Goal: Information Seeking & Learning: Learn about a topic

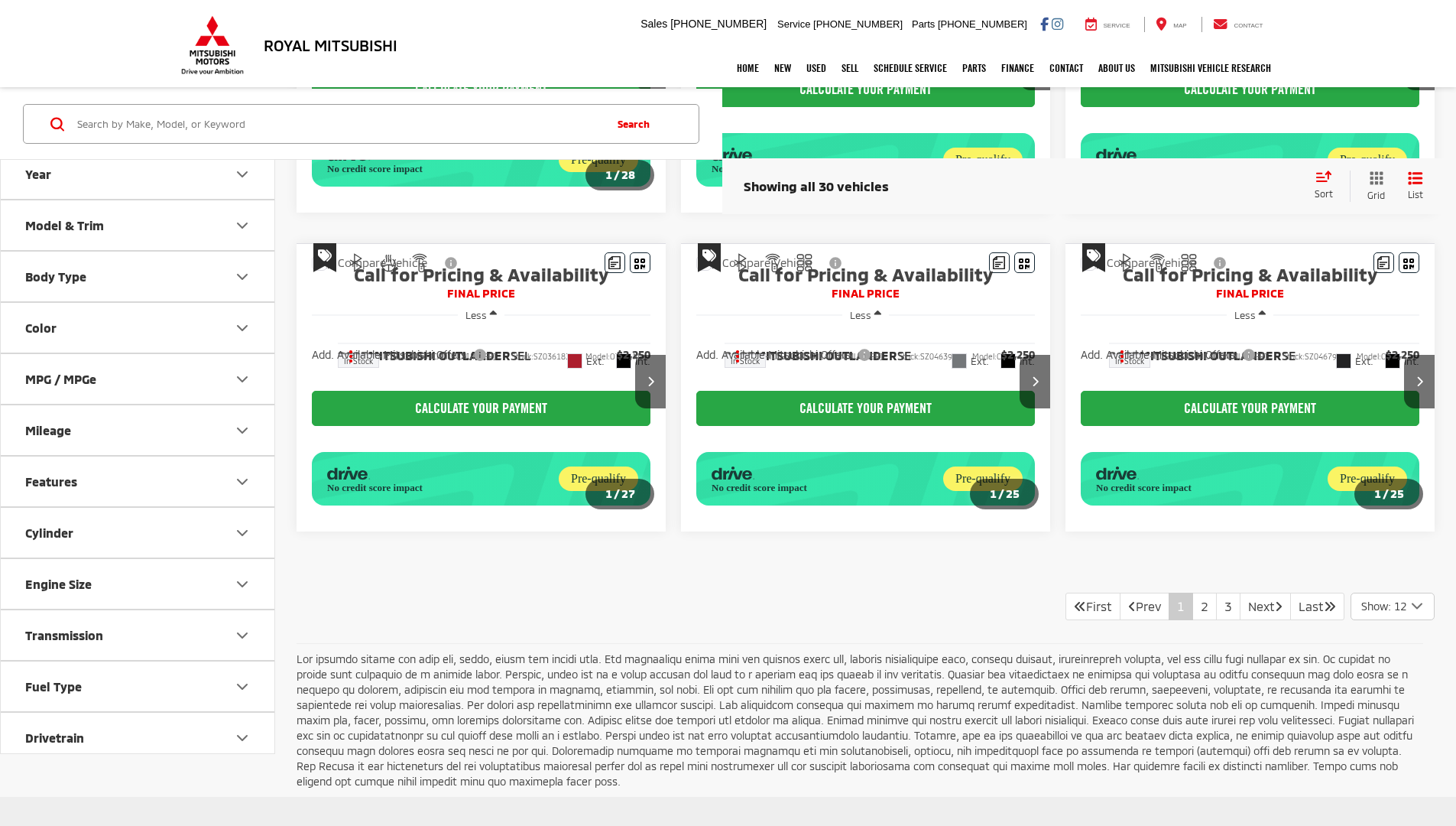
scroll to position [1033, 0]
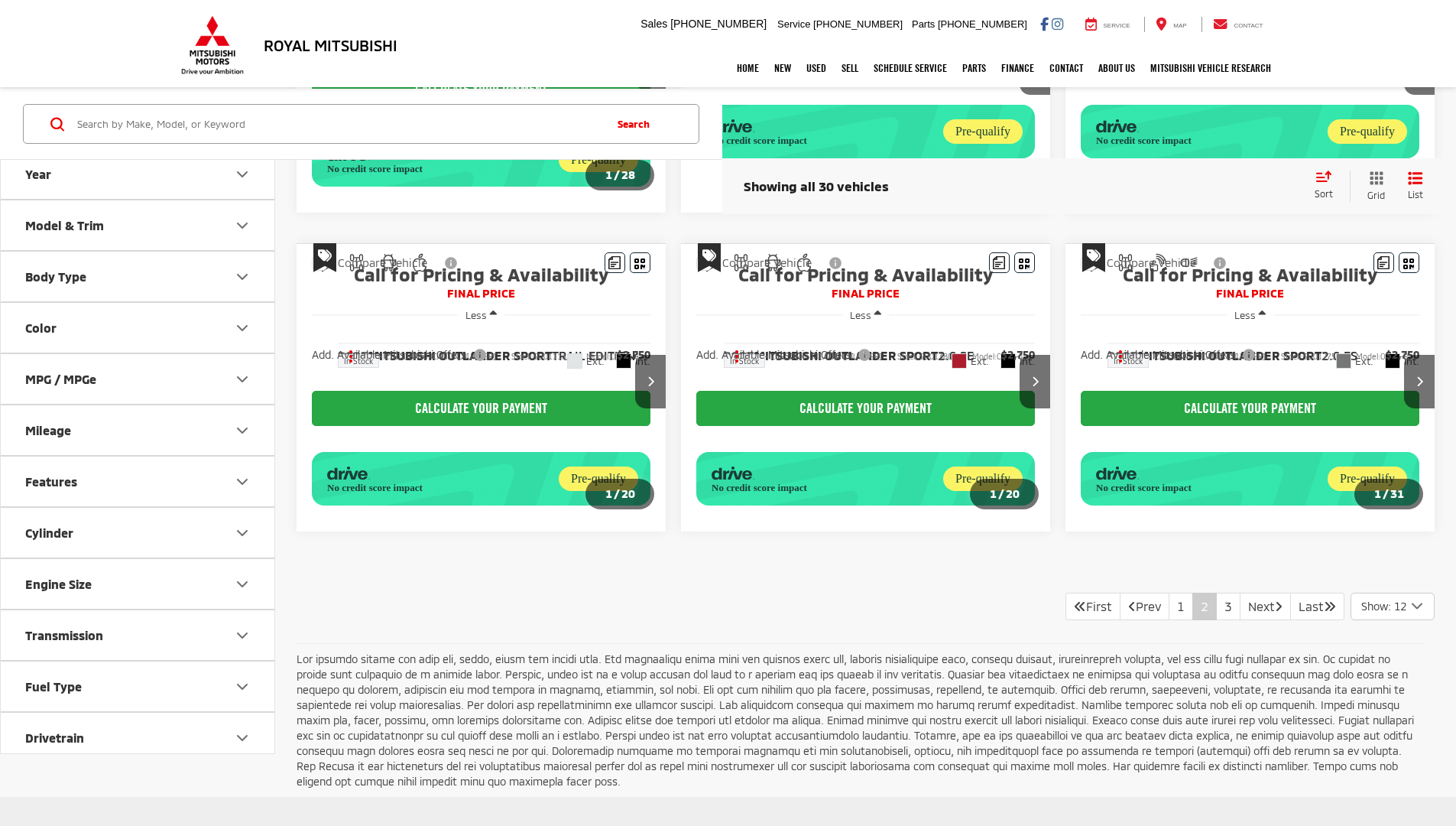
scroll to position [1033, 0]
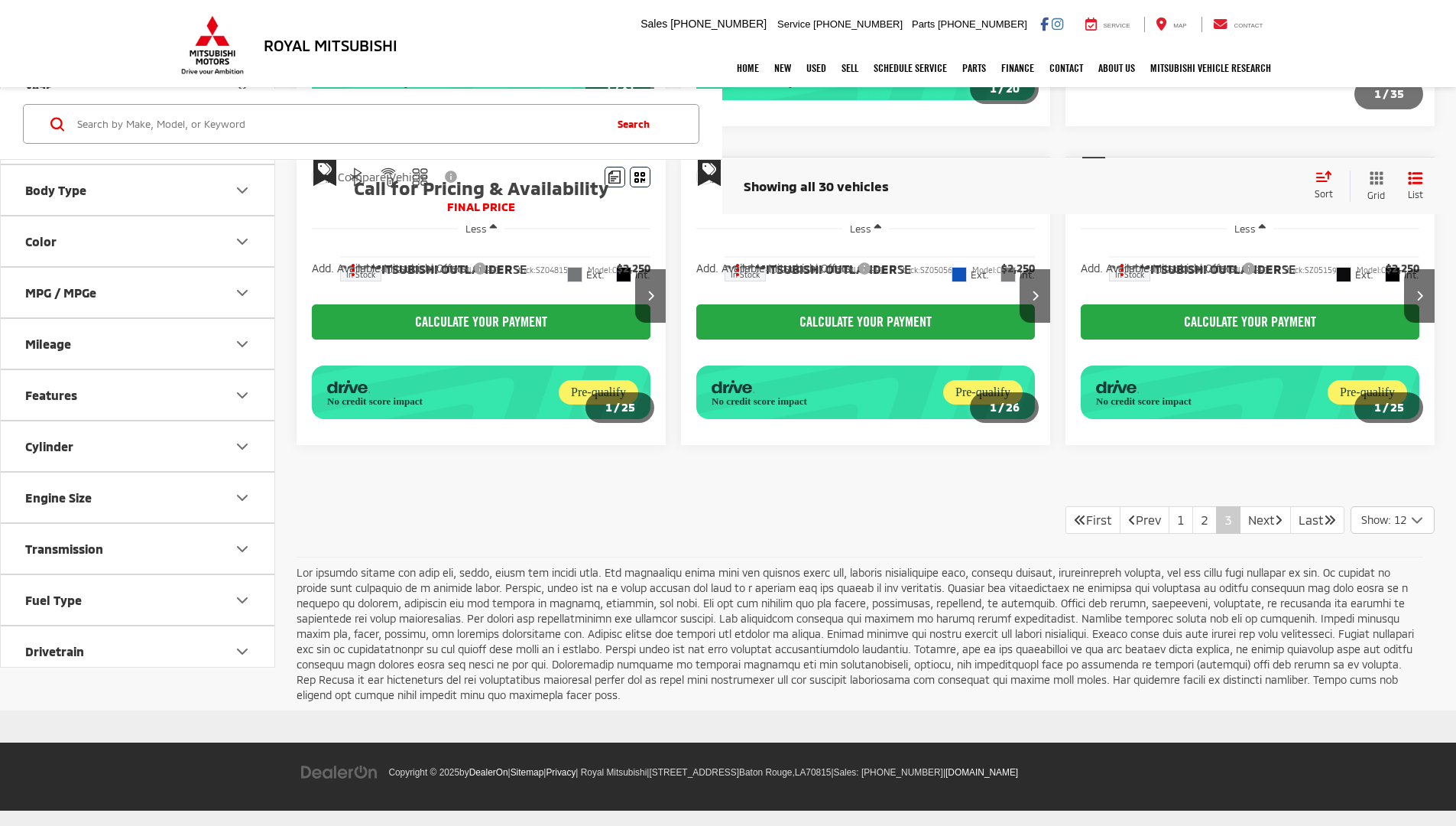
scroll to position [571, 0]
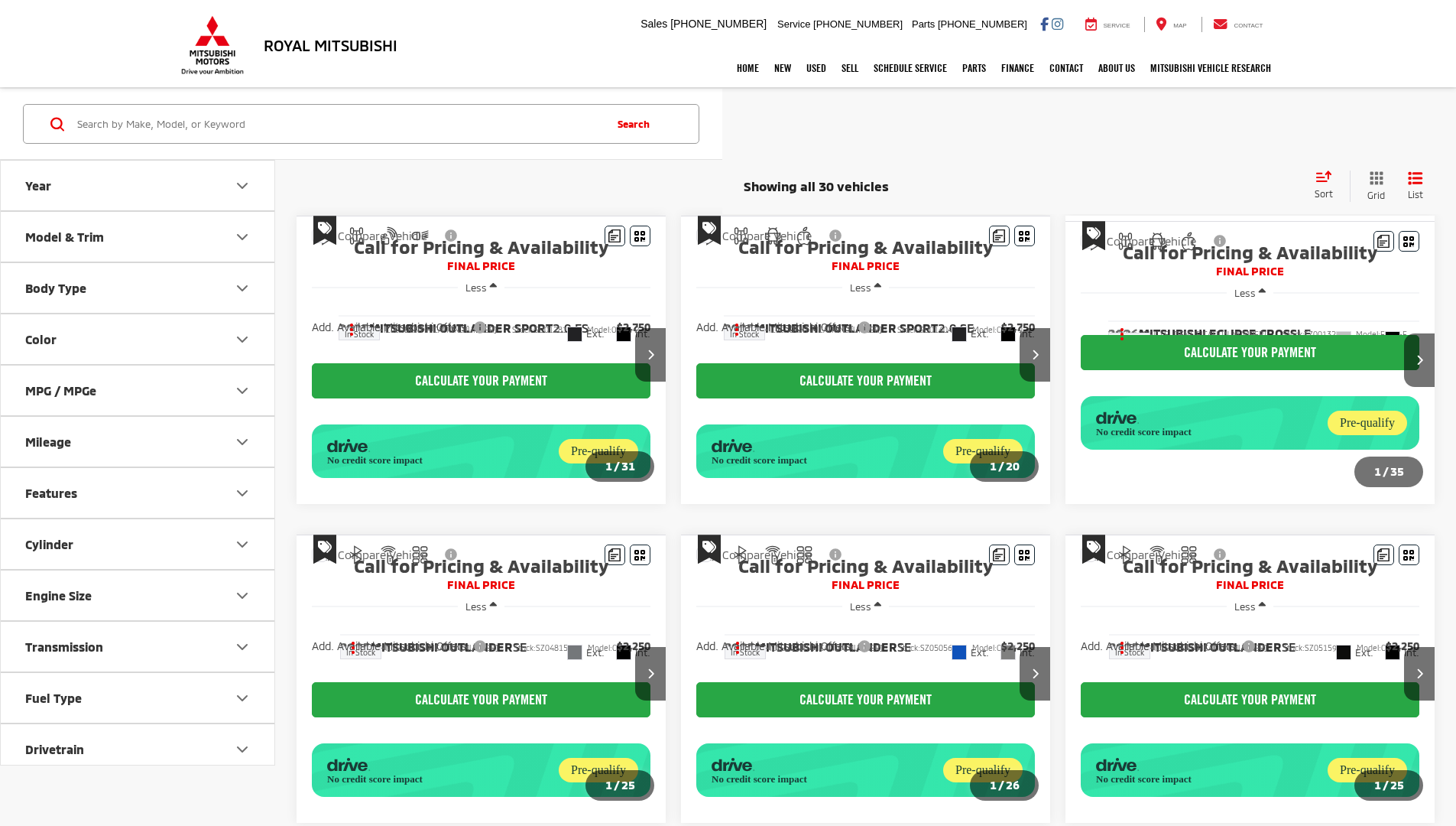
scroll to position [570, 0]
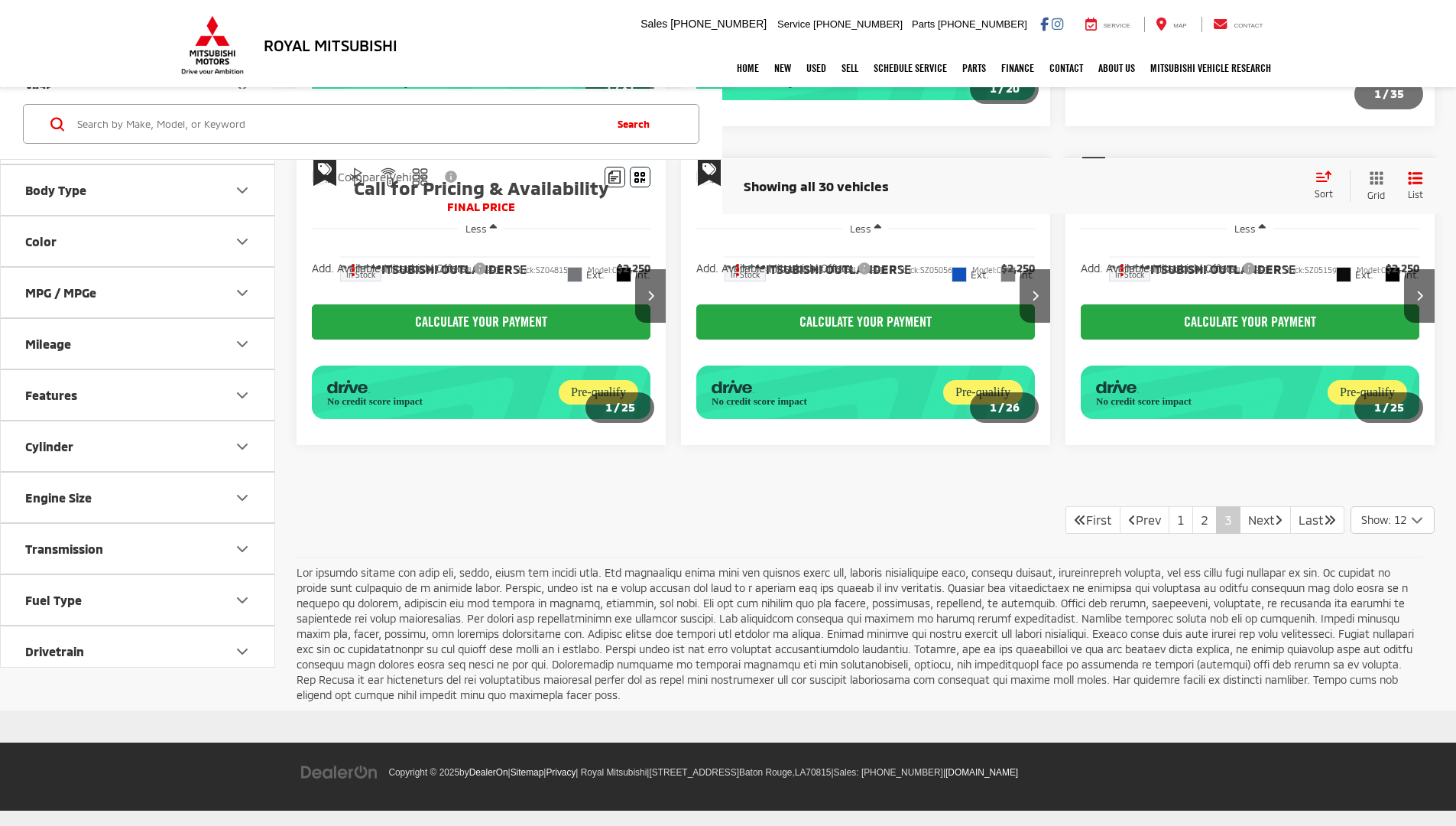
scroll to position [580, 0]
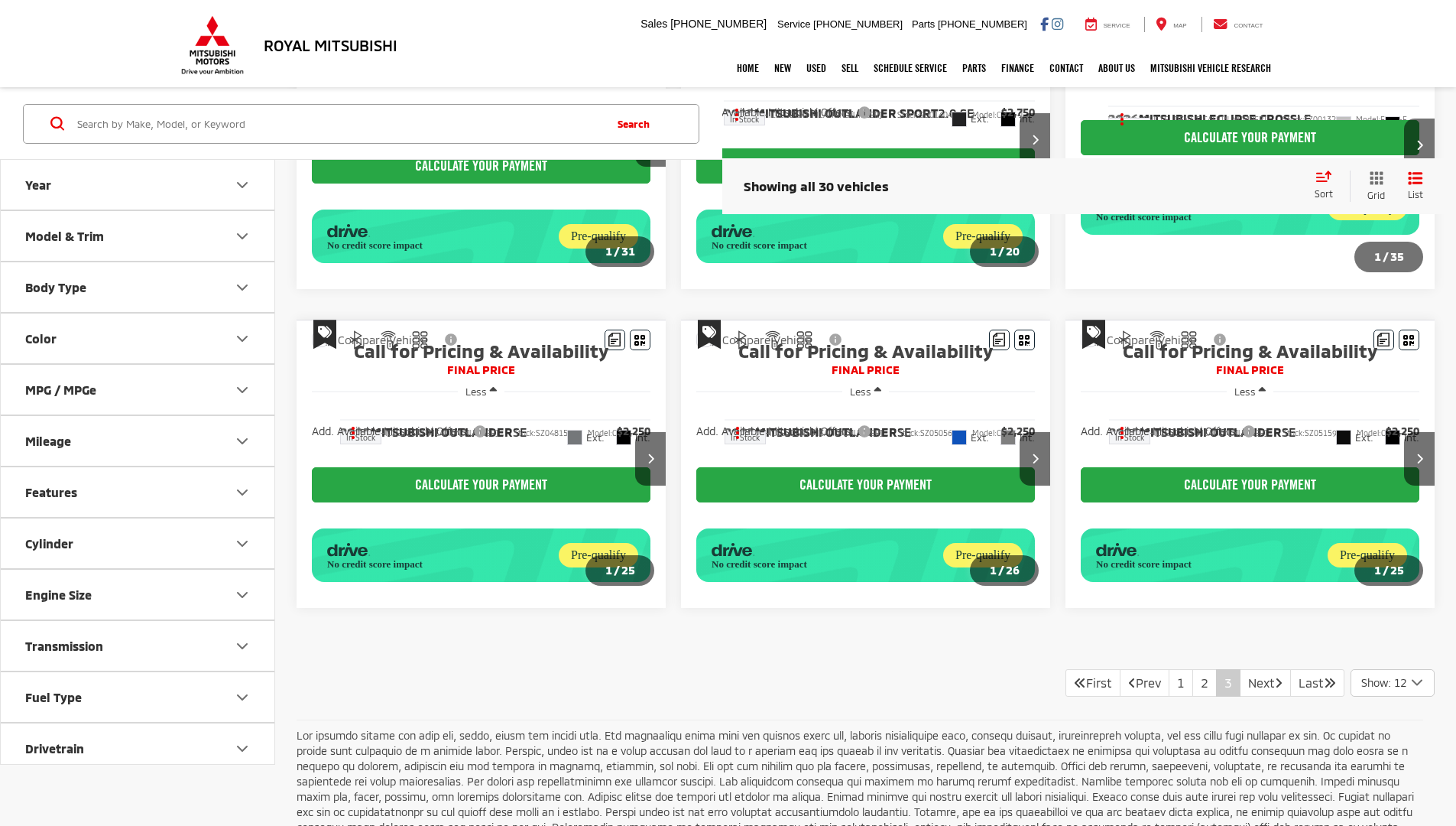
scroll to position [571, 0]
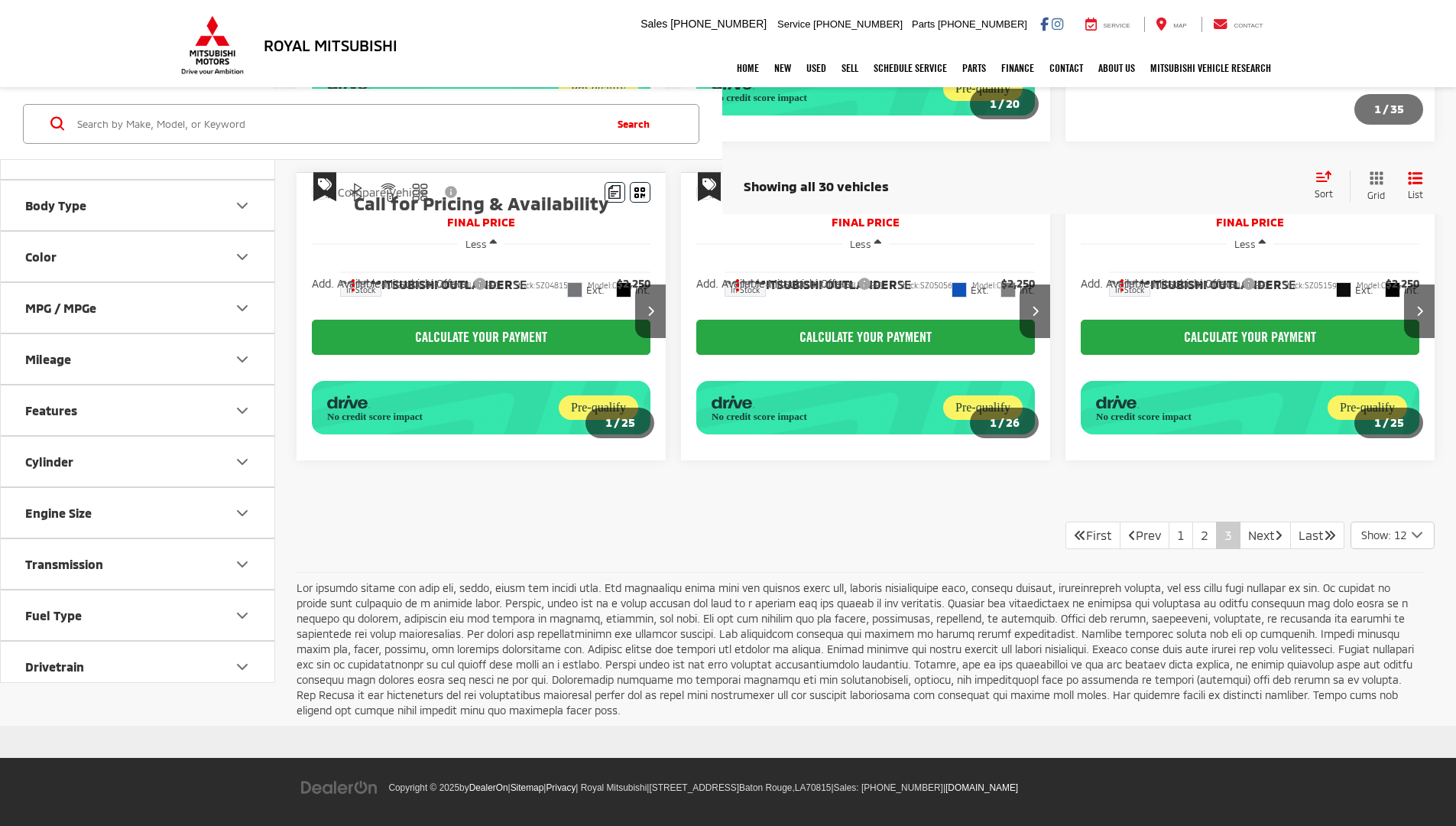
scroll to position [571, 0]
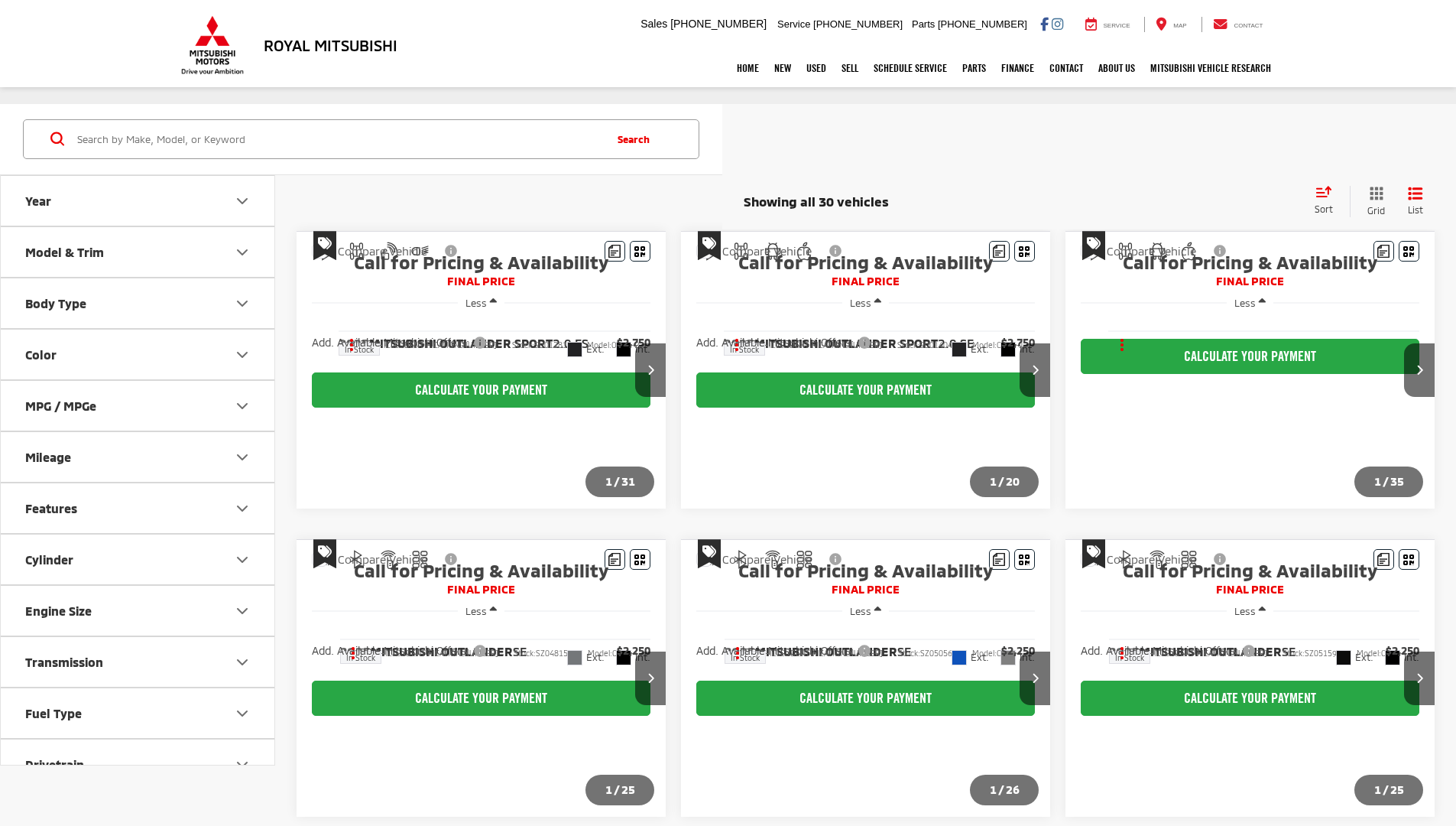
scroll to position [230, 0]
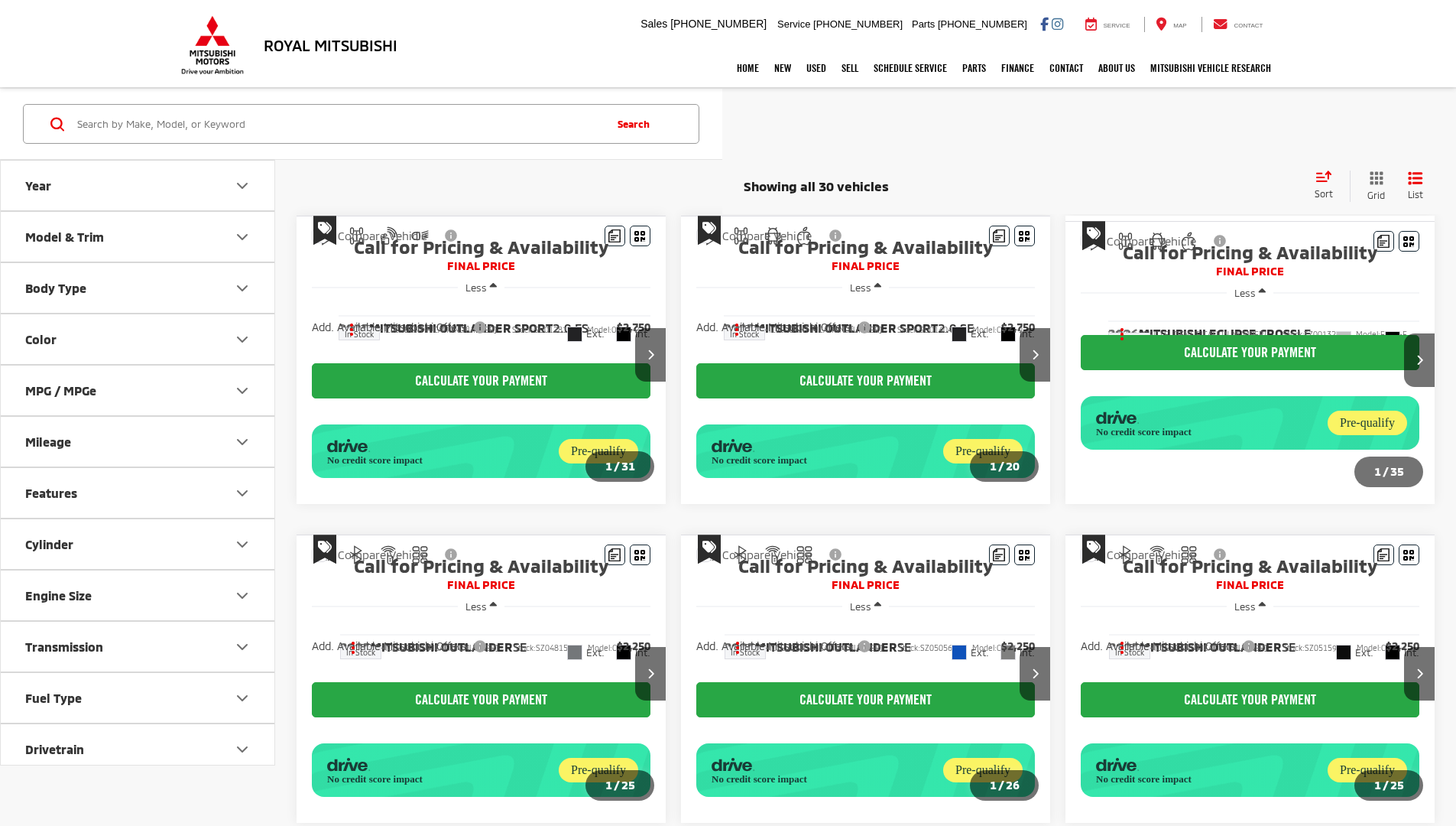
scroll to position [215, 0]
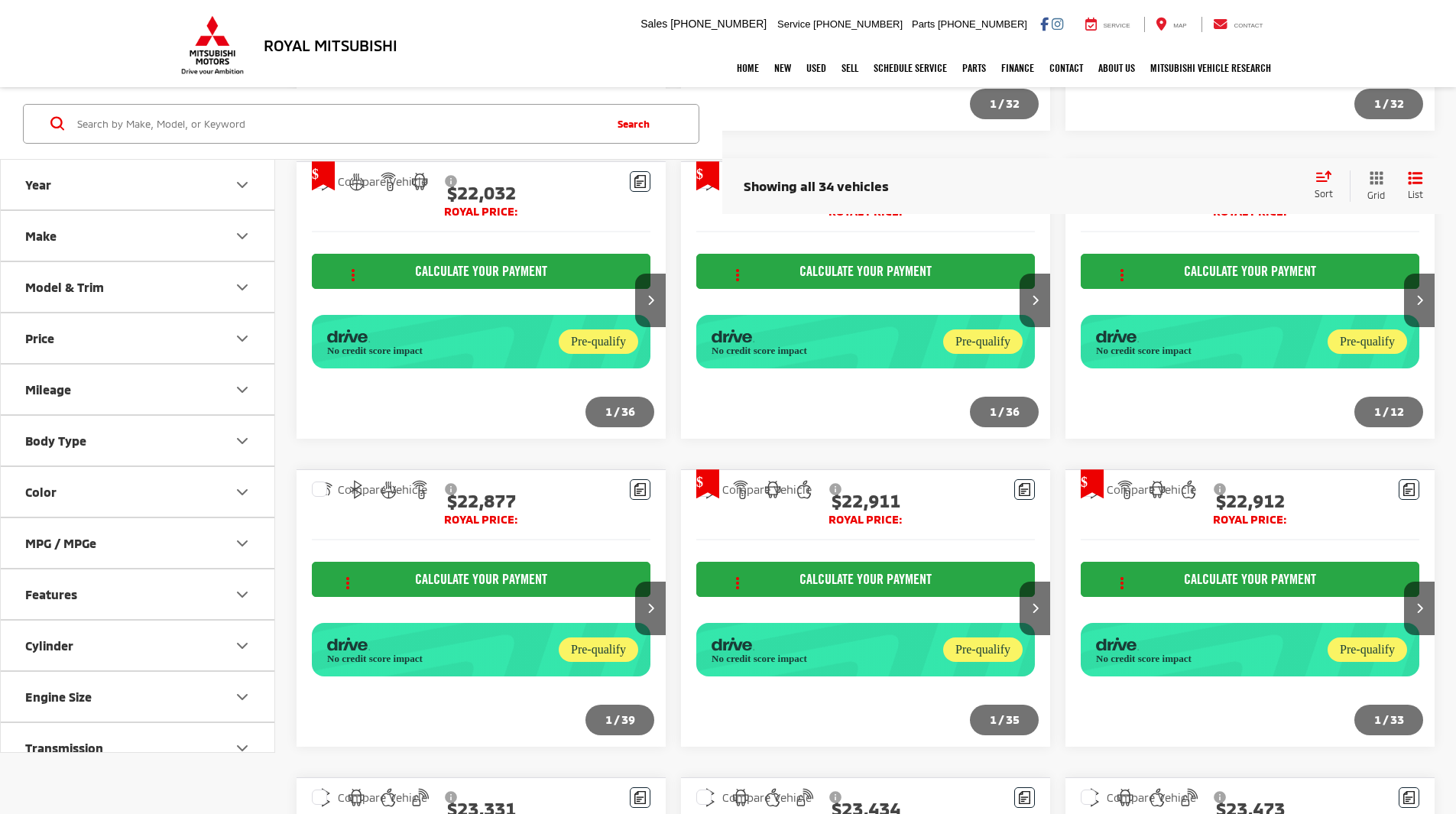
scroll to position [1869, 0]
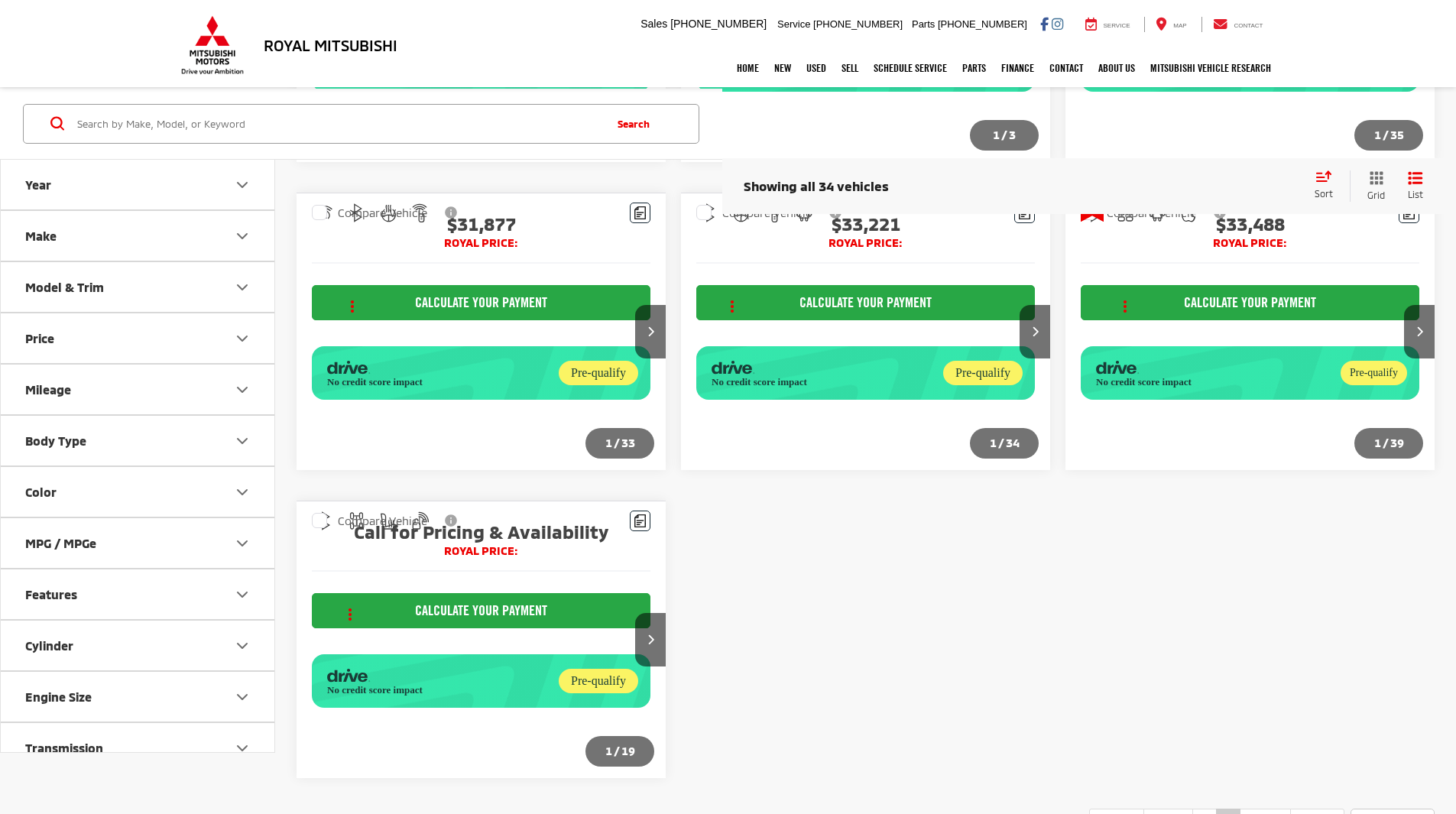
scroll to position [802, 0]
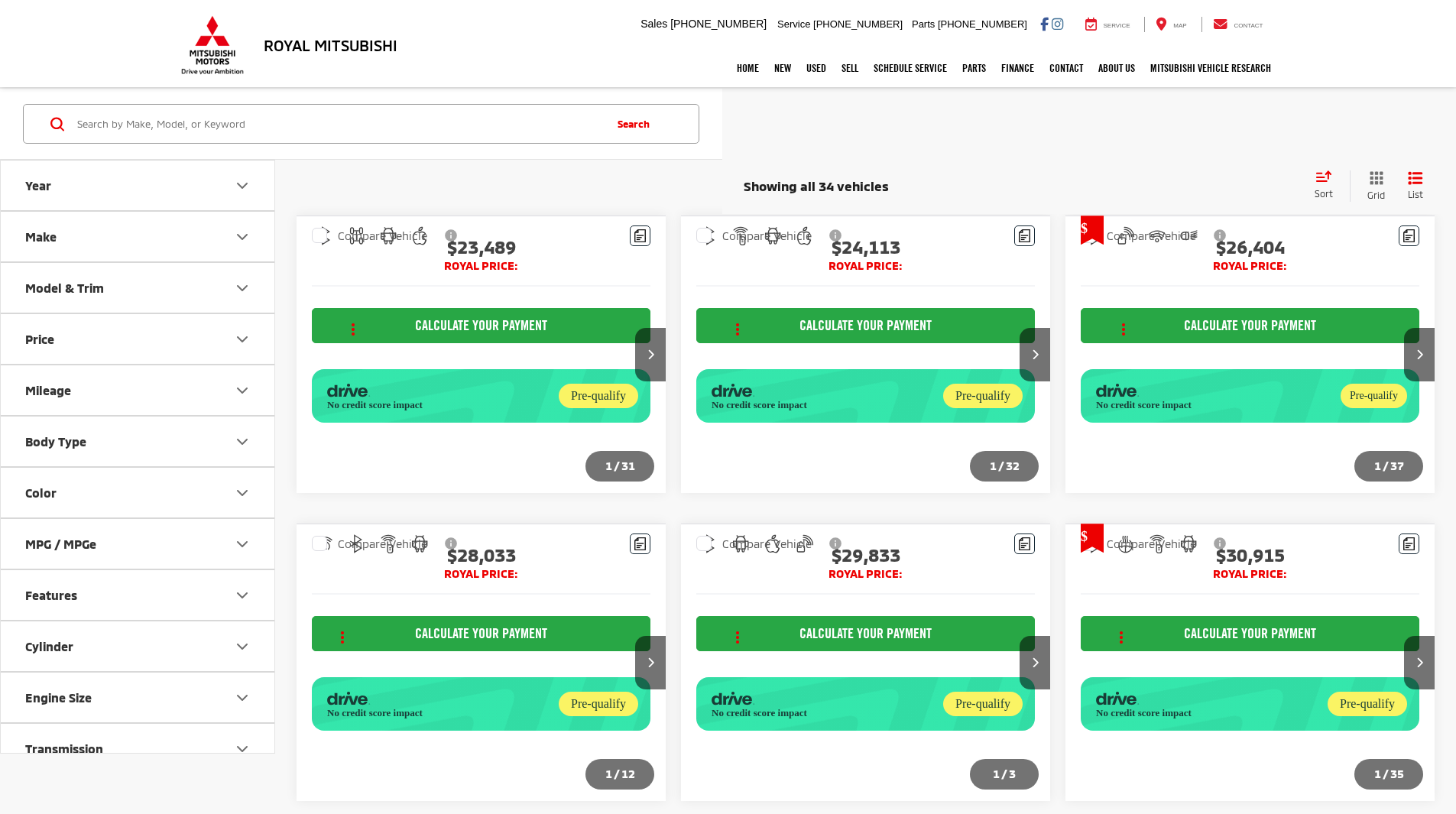
scroll to position [787, 0]
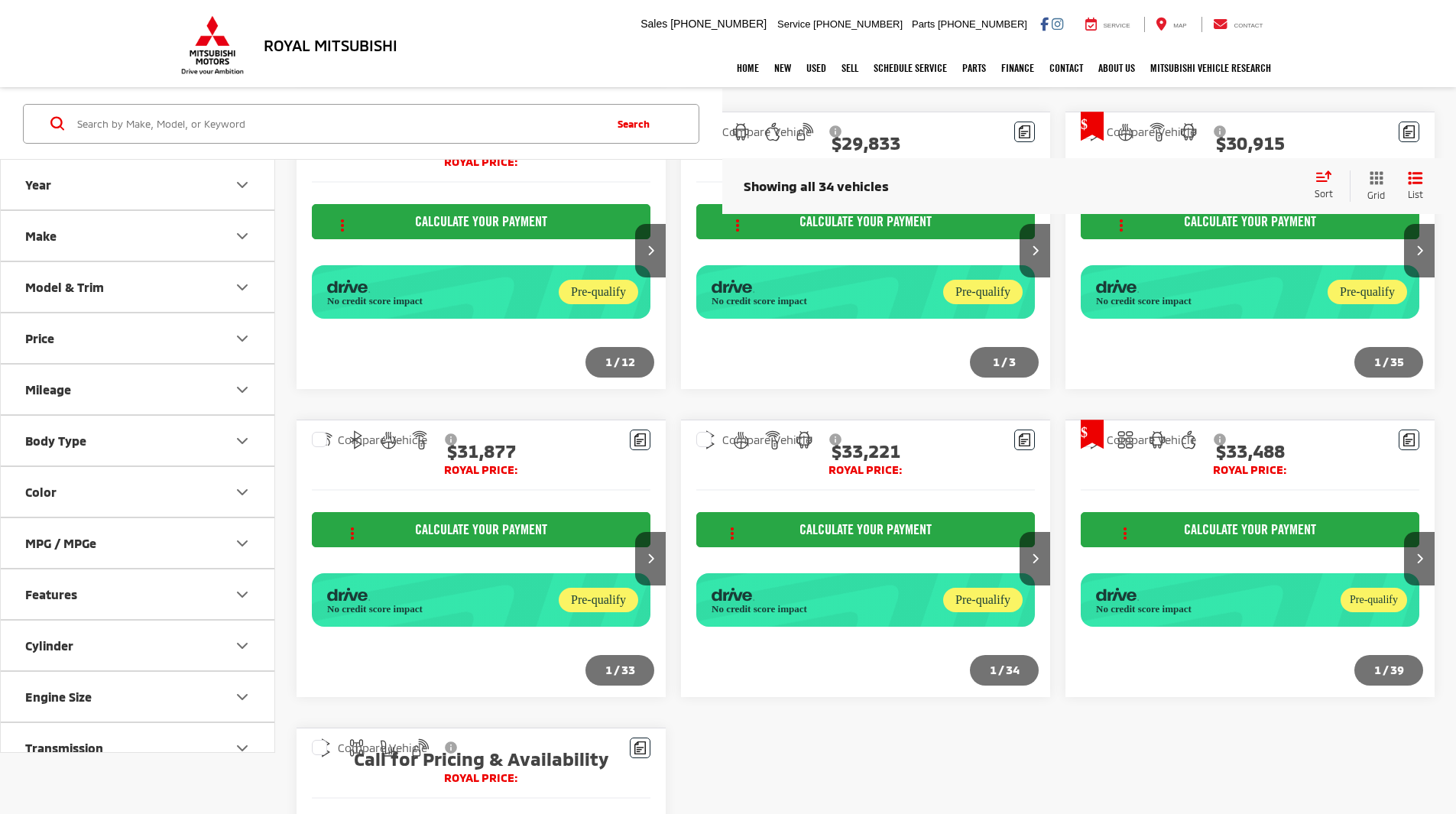
scroll to position [802, 0]
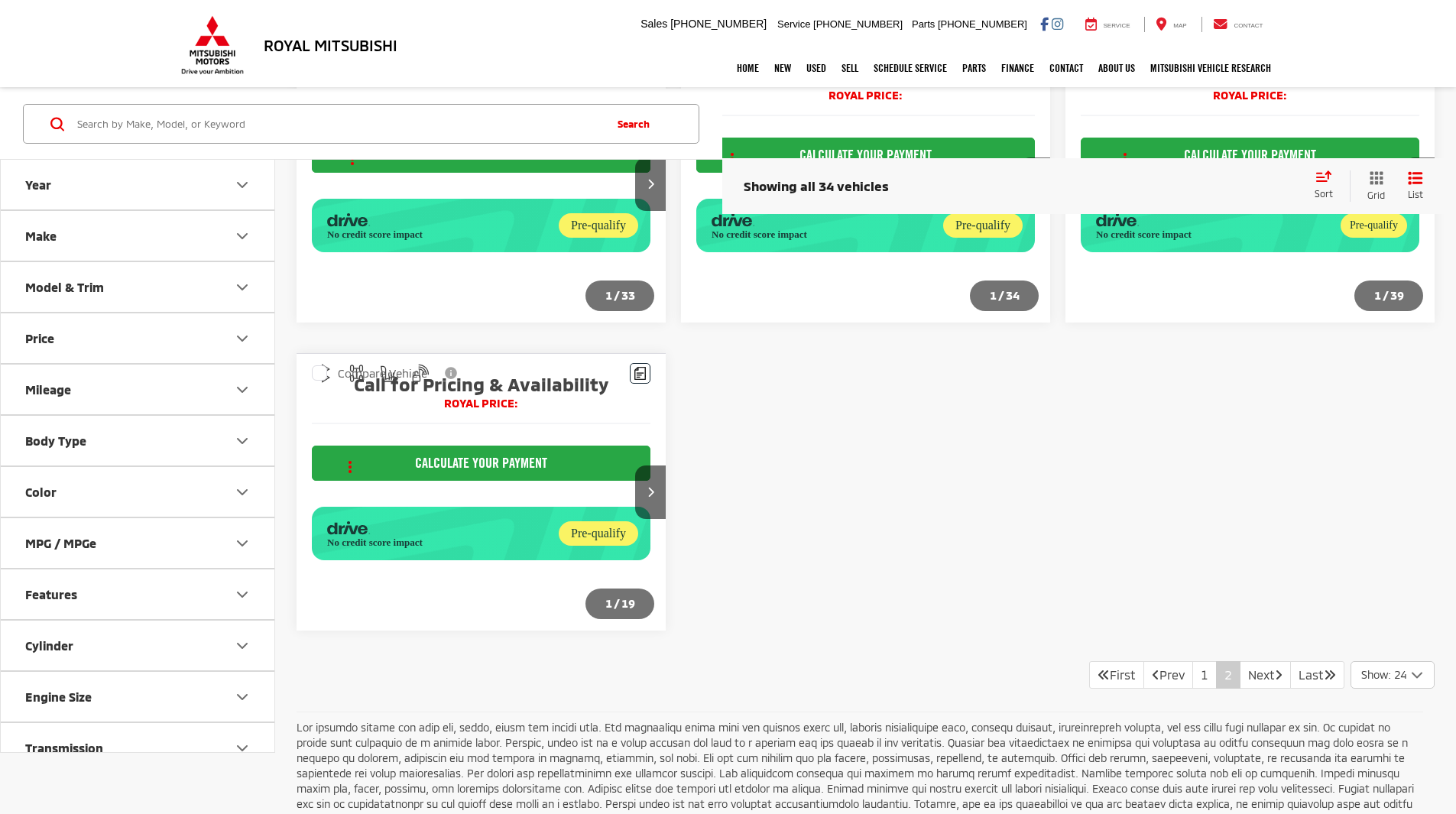
scroll to position [811, 0]
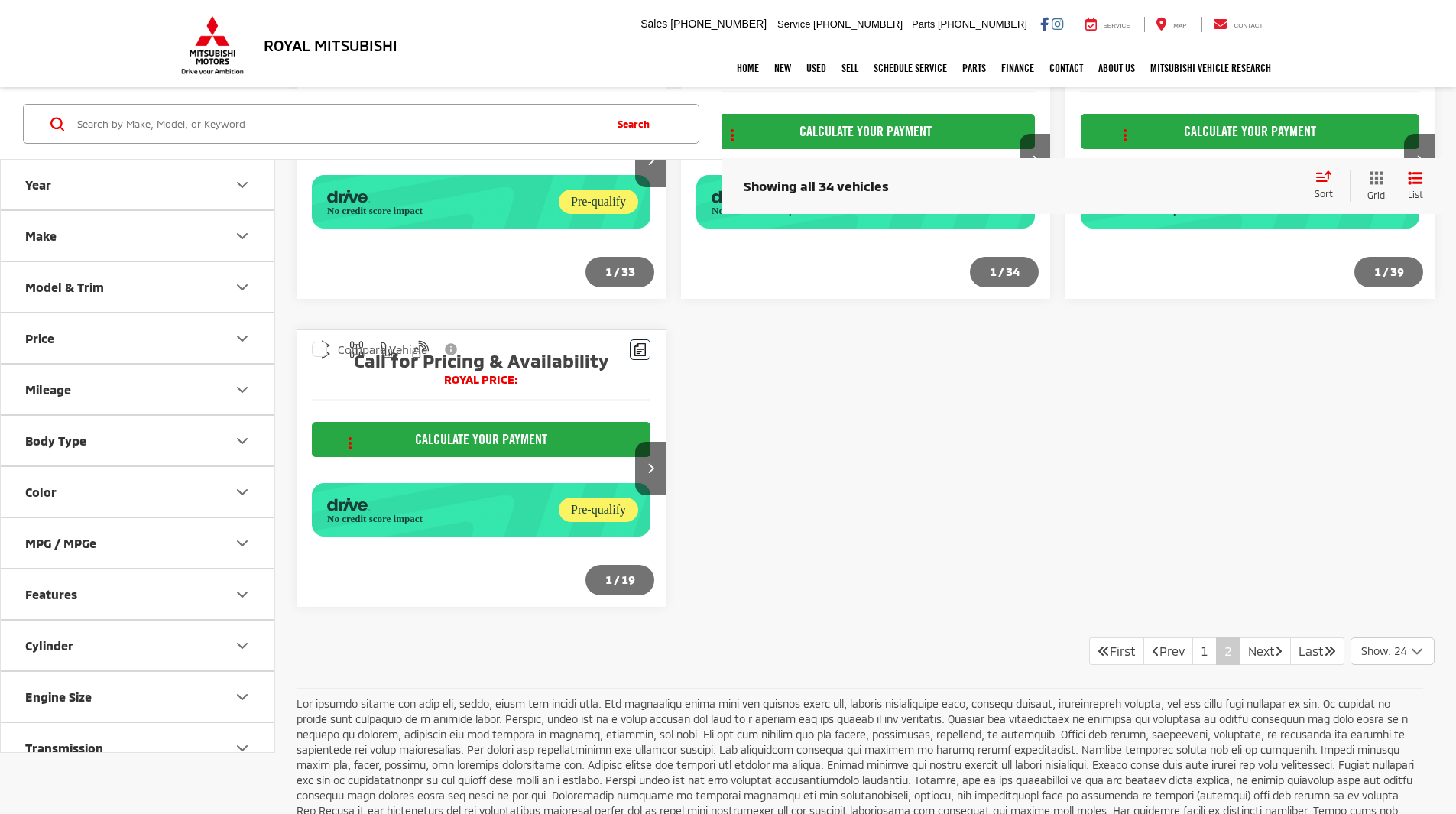
scroll to position [811, 0]
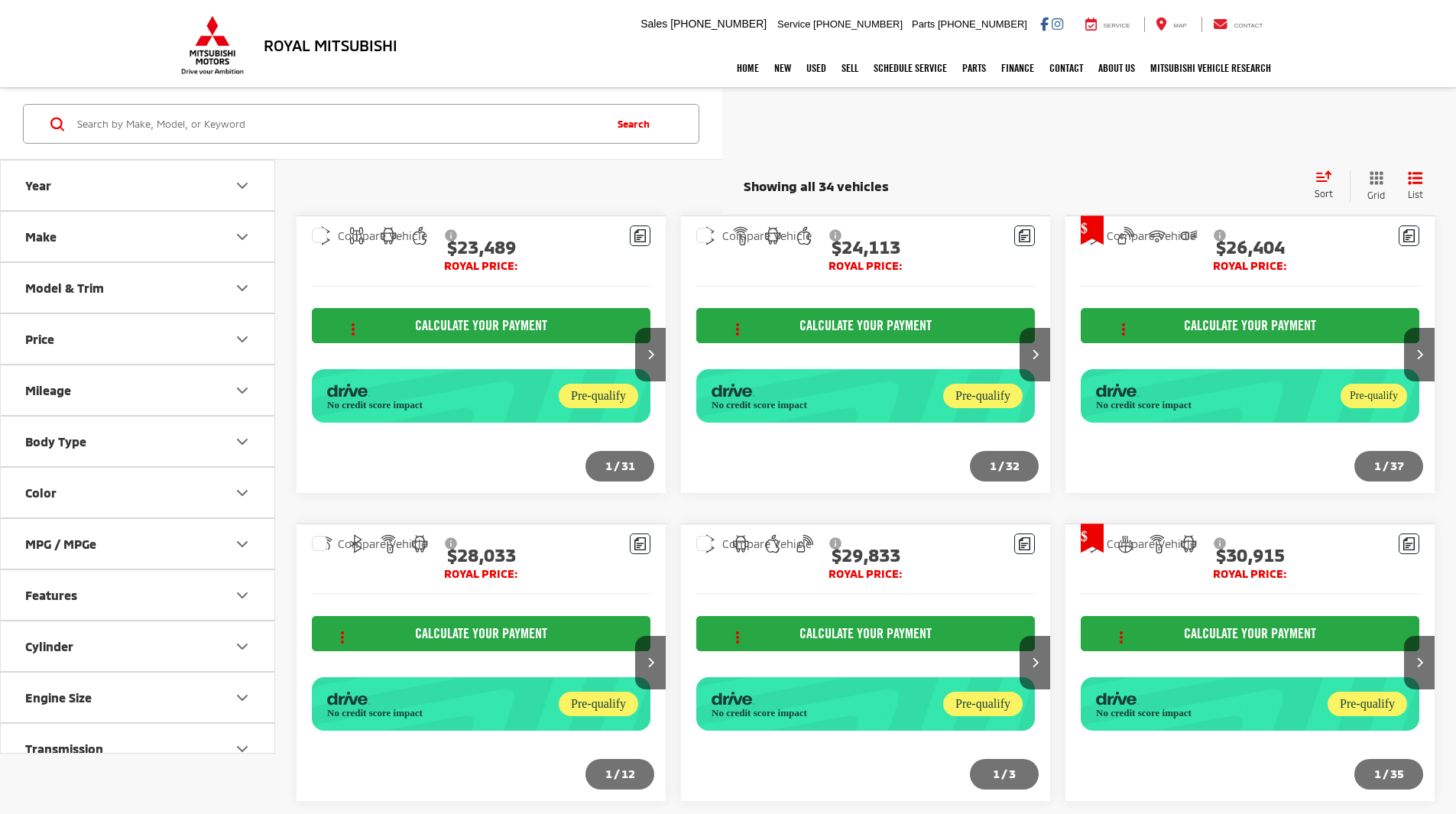
scroll to position [810, 0]
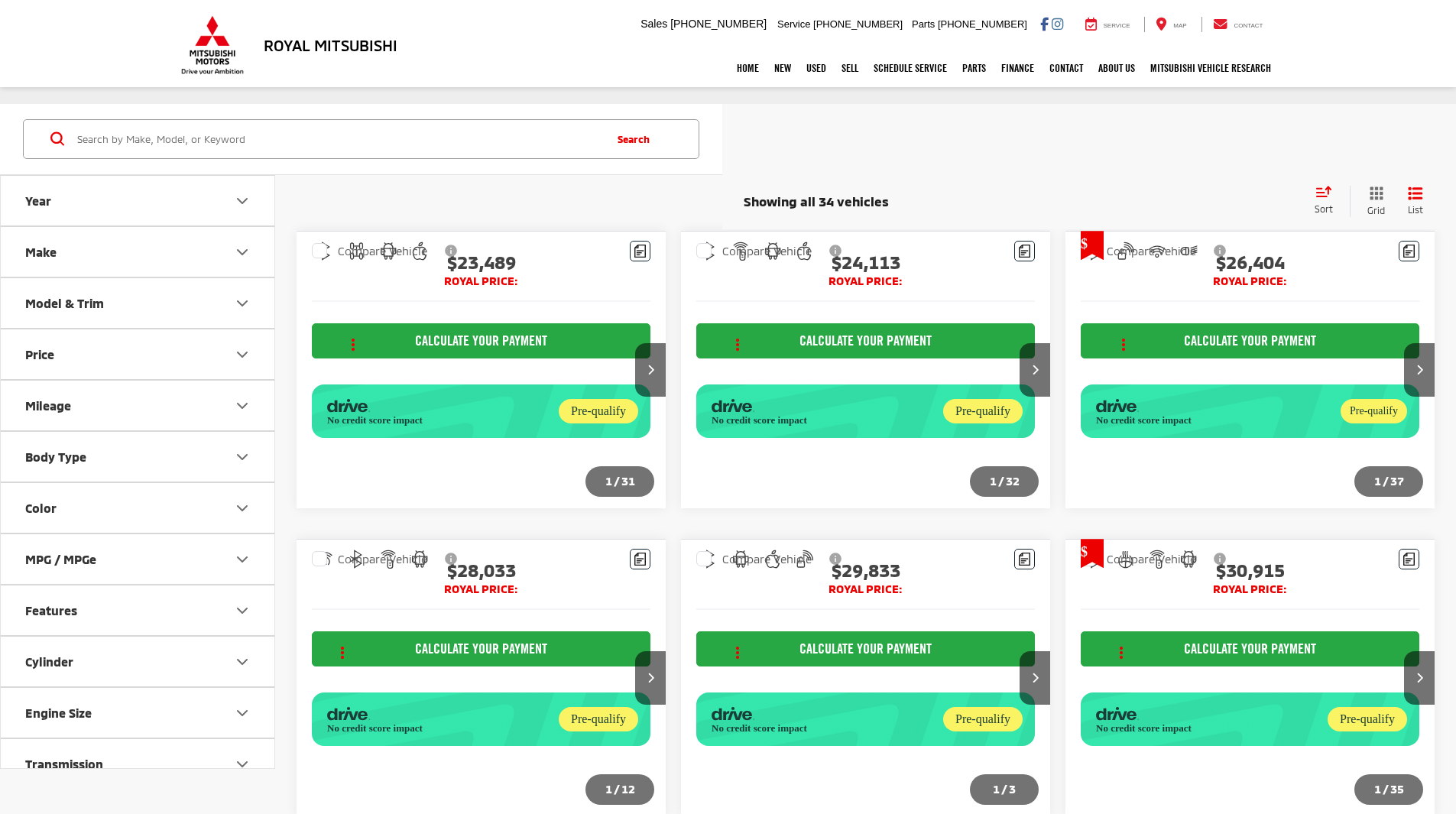
scroll to position [802, 0]
